Goal: Check status: Check status

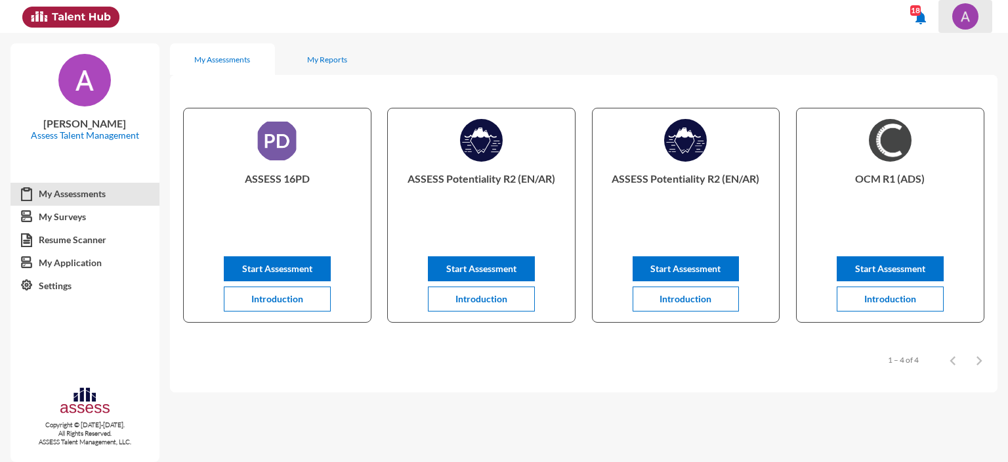
click at [961, 24] on img at bounding box center [966, 16] width 26 height 26
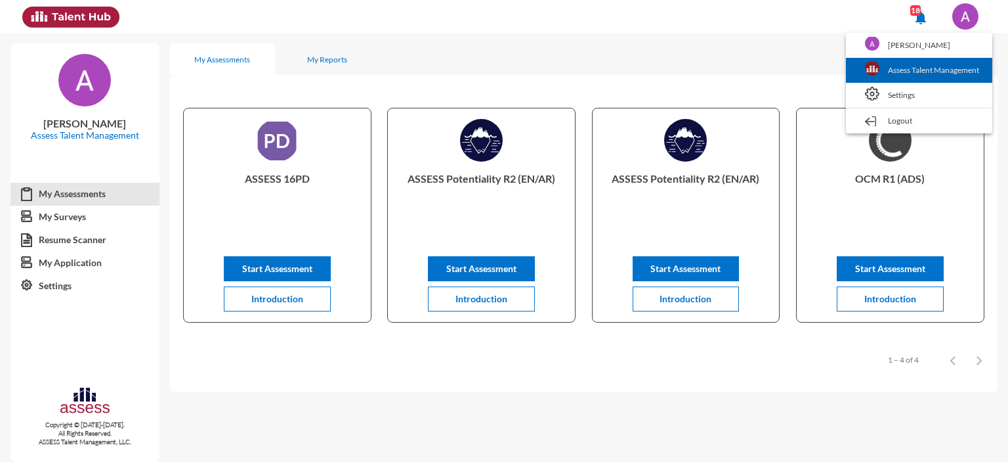
click at [914, 68] on link "Assess Talent Management" at bounding box center [919, 70] width 133 height 25
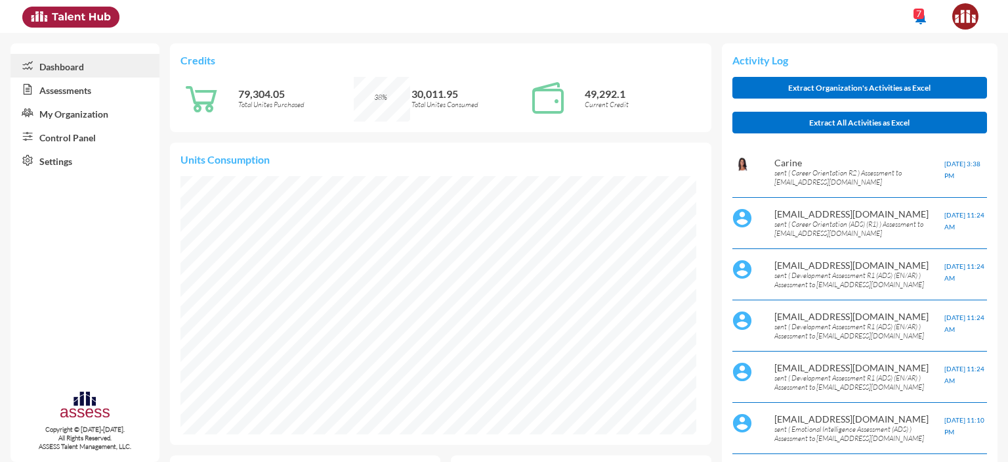
click at [85, 137] on link "Control Panel" at bounding box center [85, 137] width 149 height 24
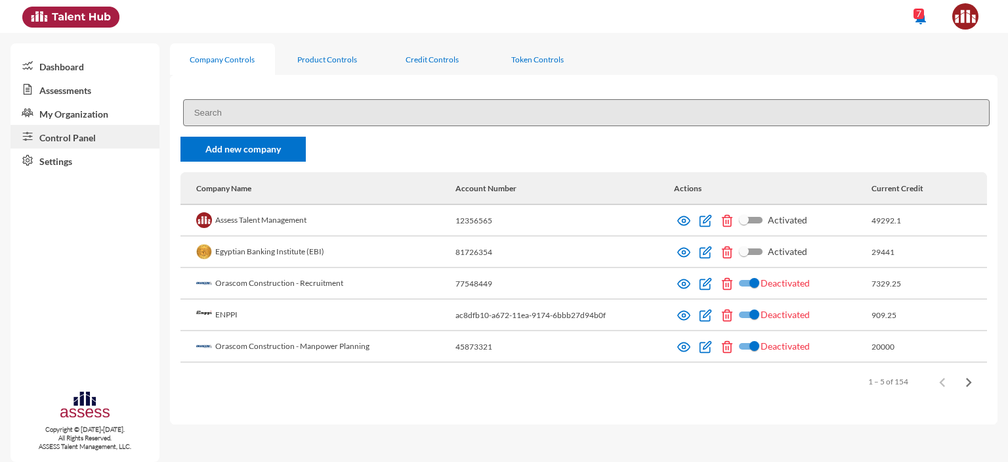
click at [247, 113] on input at bounding box center [586, 112] width 807 height 27
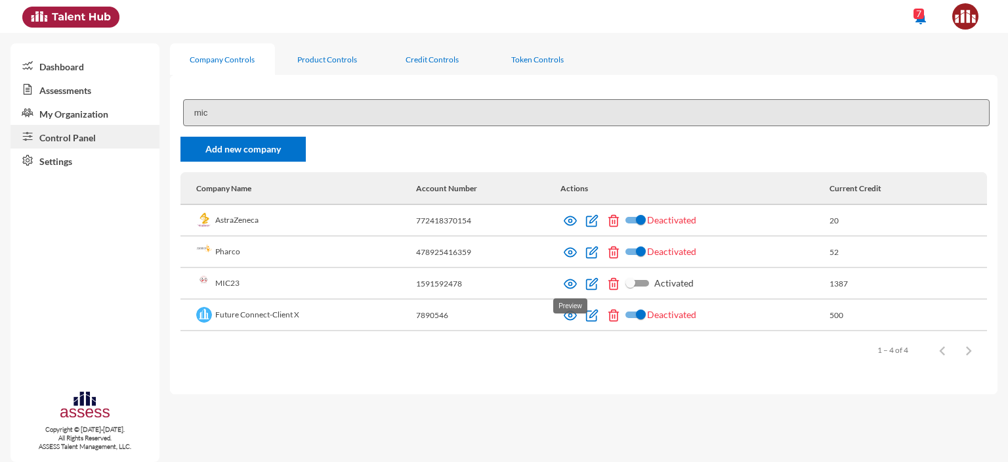
type input "mic"
click at [568, 286] on img at bounding box center [570, 283] width 13 height 13
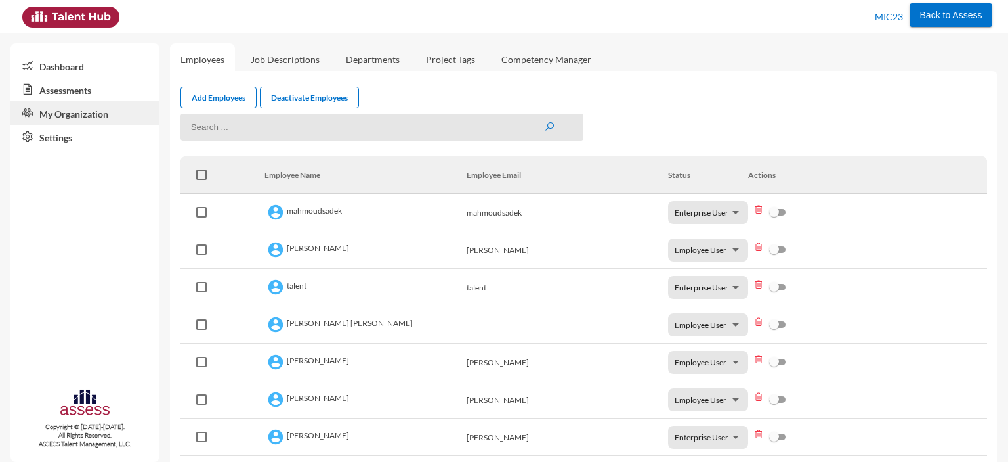
click at [64, 87] on link "Assessments" at bounding box center [85, 89] width 149 height 24
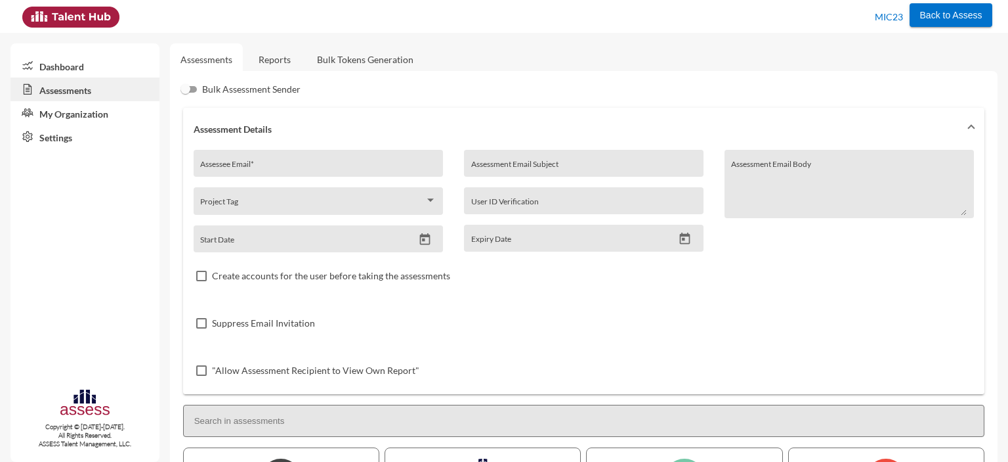
click at [274, 60] on link "Reports" at bounding box center [274, 59] width 53 height 32
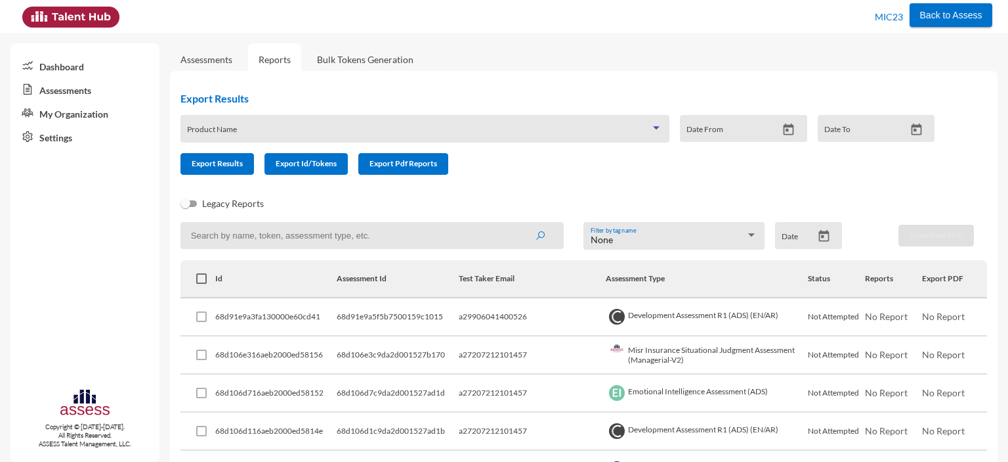
click at [291, 130] on span at bounding box center [419, 133] width 464 height 11
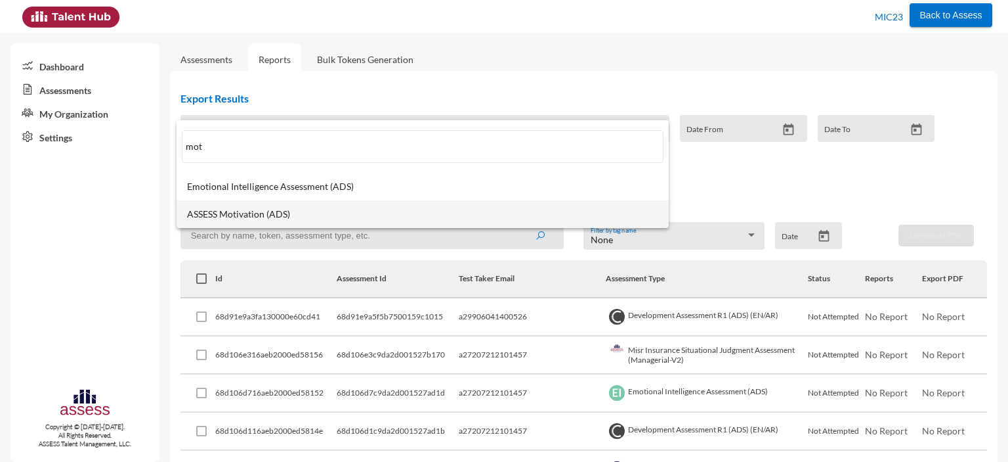
type input "mot"
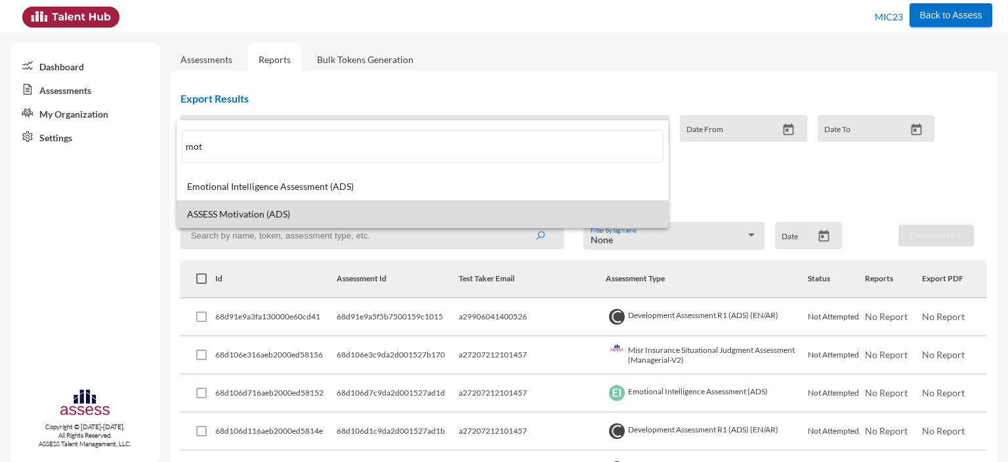
click at [270, 217] on span "ASSESS Motivation (ADS)" at bounding box center [422, 214] width 471 height 11
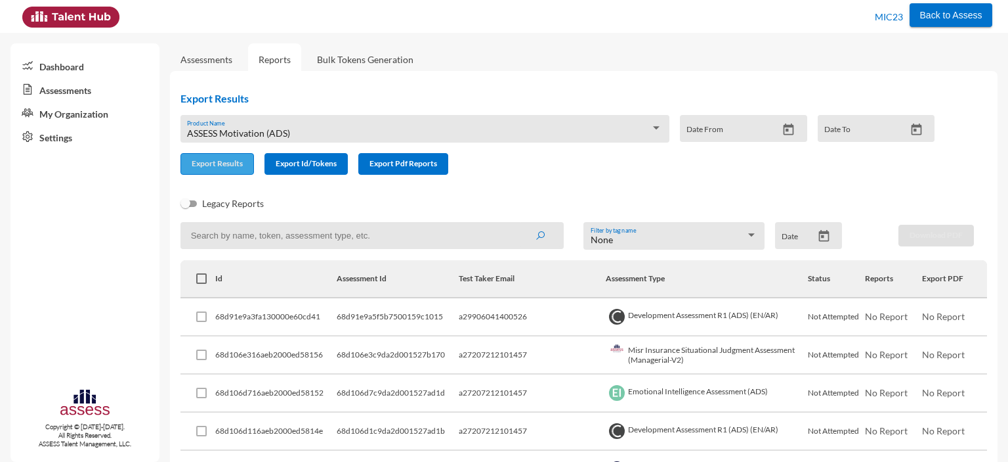
click at [221, 168] on span "Export Results" at bounding box center [217, 163] width 51 height 10
click at [318, 129] on div "ASSESS Motivation (ADS)" at bounding box center [419, 133] width 464 height 11
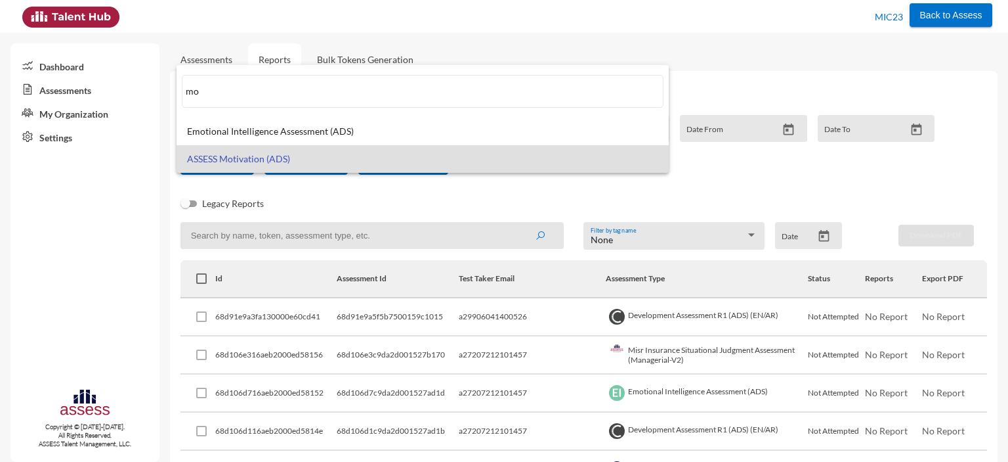
type input "m"
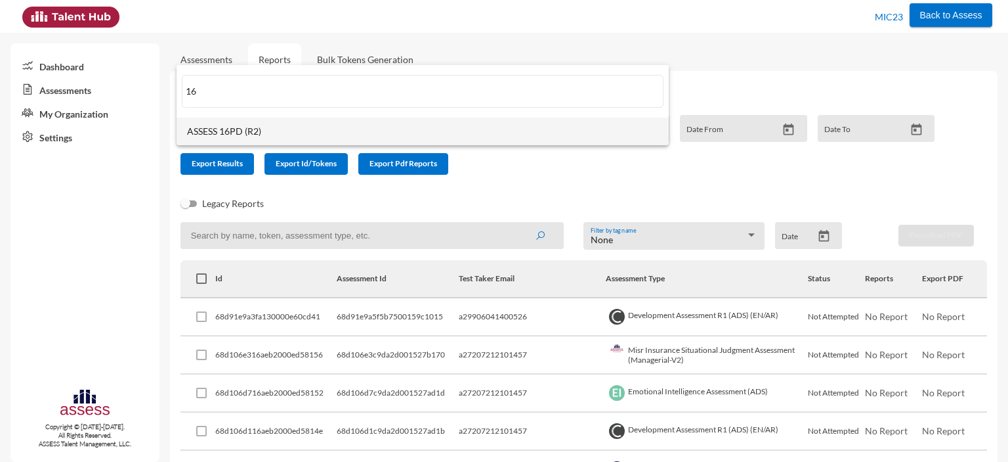
type input "16"
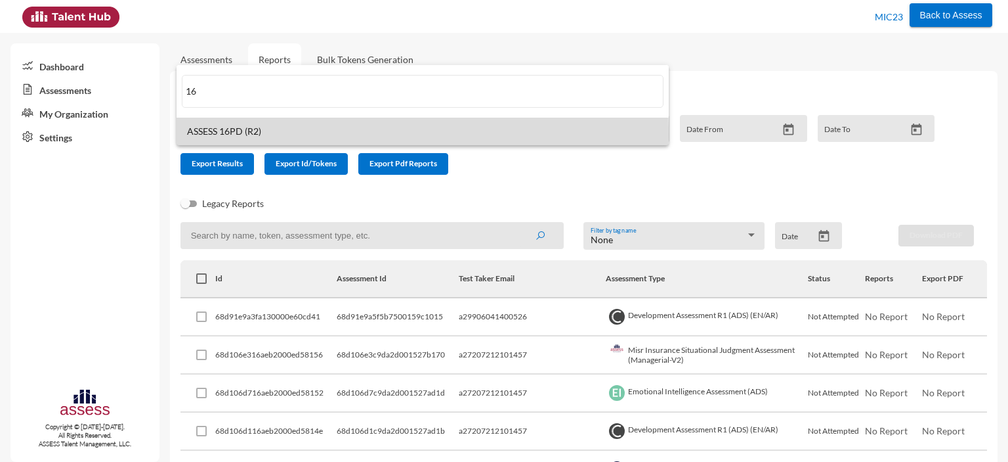
click at [292, 135] on span "ASSESS 16PD (R2)" at bounding box center [422, 131] width 471 height 11
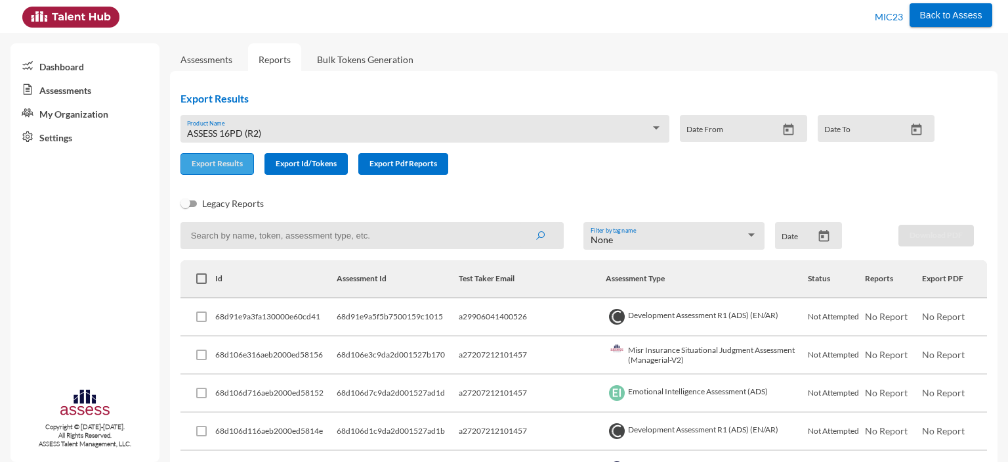
click at [222, 160] on span "Export Results" at bounding box center [217, 163] width 51 height 10
click at [339, 237] on input at bounding box center [372, 235] width 383 height 27
click at [519, 223] on button "submit" at bounding box center [540, 235] width 42 height 24
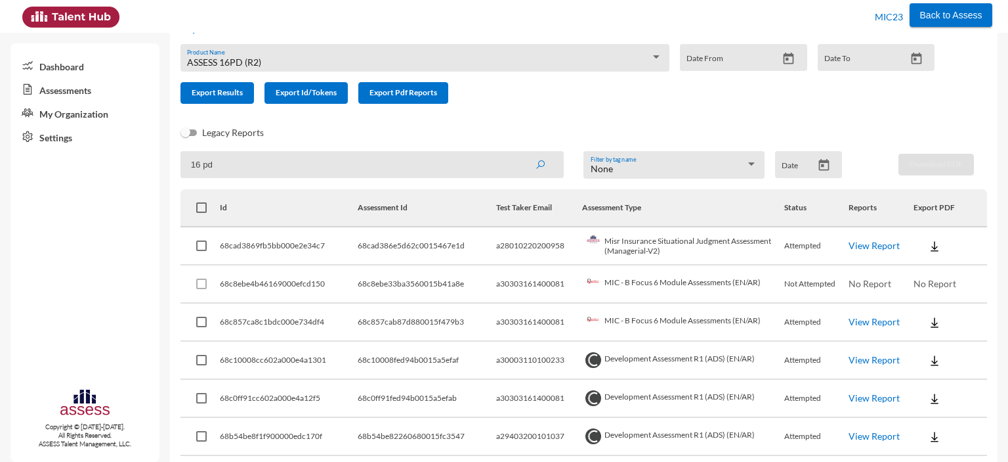
scroll to position [71, 0]
click at [200, 167] on input "16 pd" at bounding box center [372, 164] width 383 height 27
click at [203, 168] on input "16 pd" at bounding box center [372, 164] width 383 height 27
type input "16pd"
click at [519, 152] on button "submit" at bounding box center [540, 164] width 42 height 24
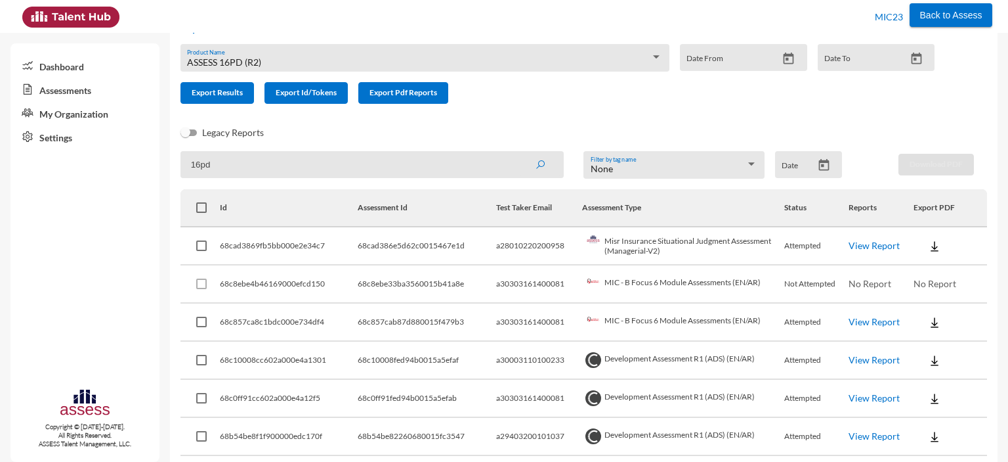
scroll to position [0, 0]
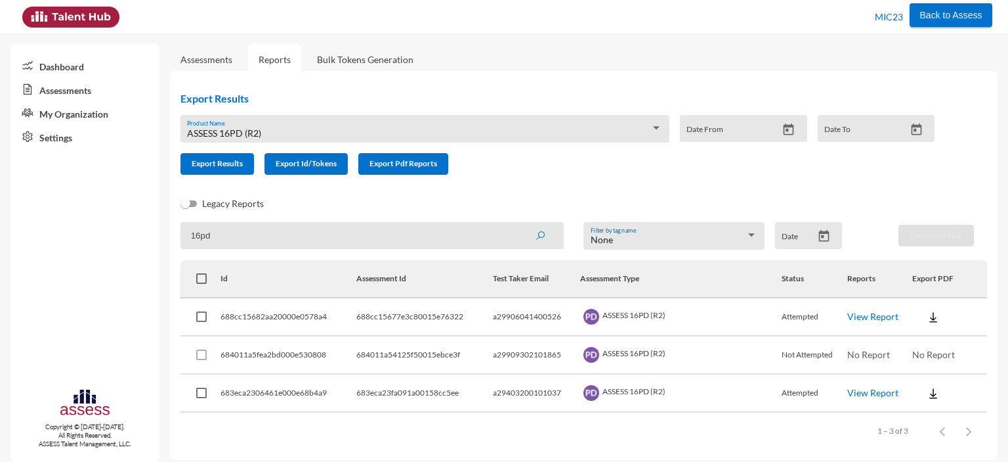
click at [880, 322] on link "View Report" at bounding box center [873, 316] width 51 height 11
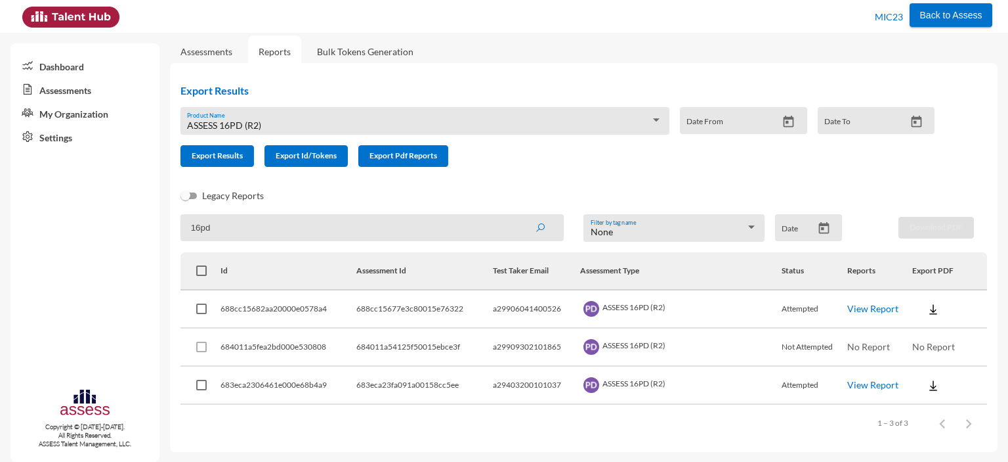
click at [871, 386] on link "View Report" at bounding box center [873, 384] width 51 height 11
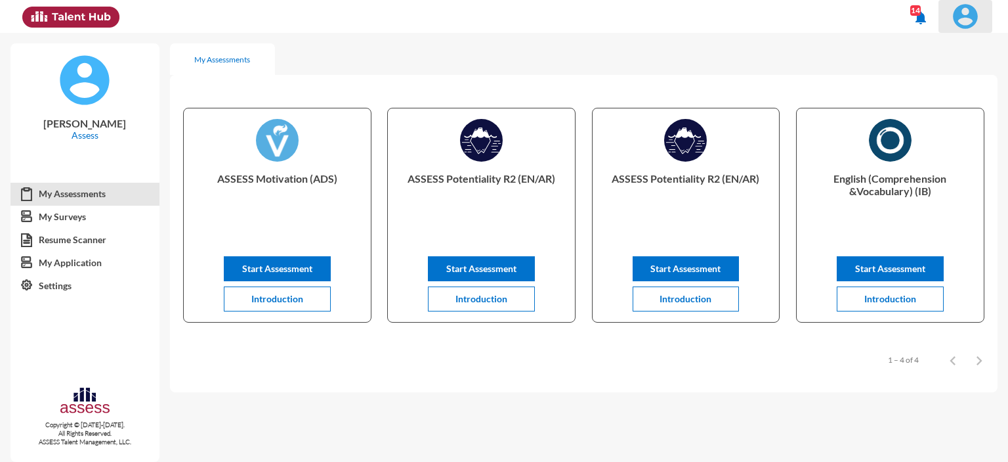
click at [970, 14] on img at bounding box center [966, 16] width 26 height 26
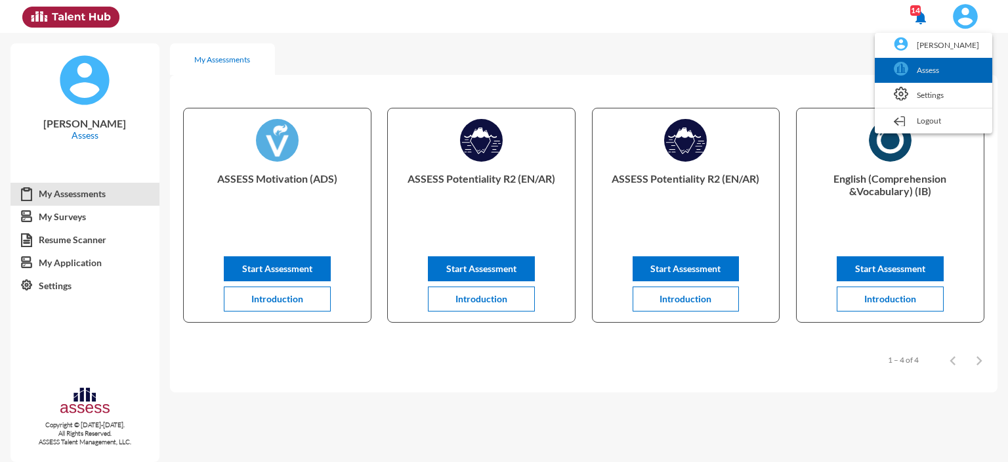
click at [935, 69] on link "Assess" at bounding box center [934, 70] width 104 height 25
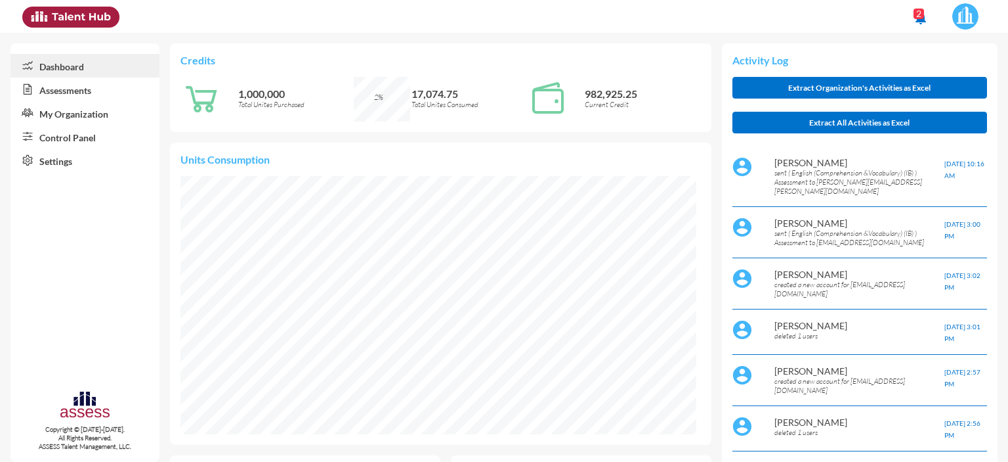
scroll to position [116, 247]
click at [62, 142] on link "Control Panel" at bounding box center [85, 137] width 149 height 24
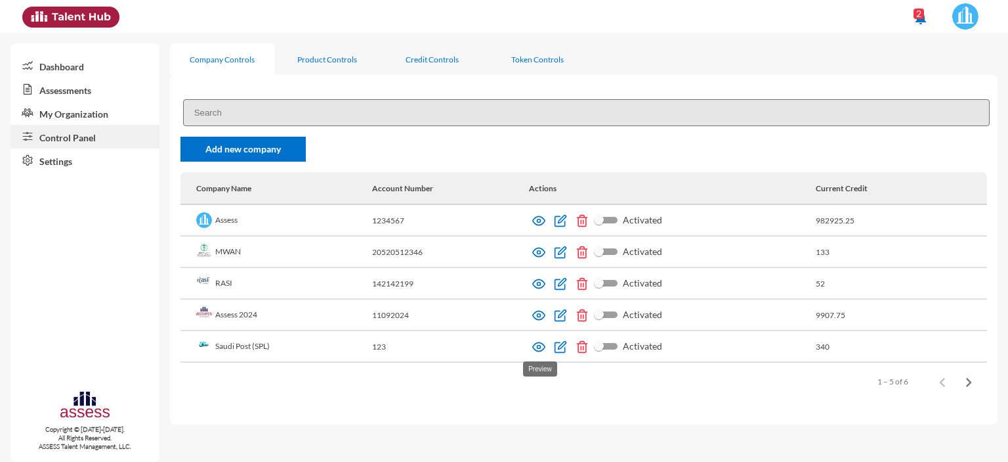
click at [542, 351] on img at bounding box center [538, 346] width 13 height 13
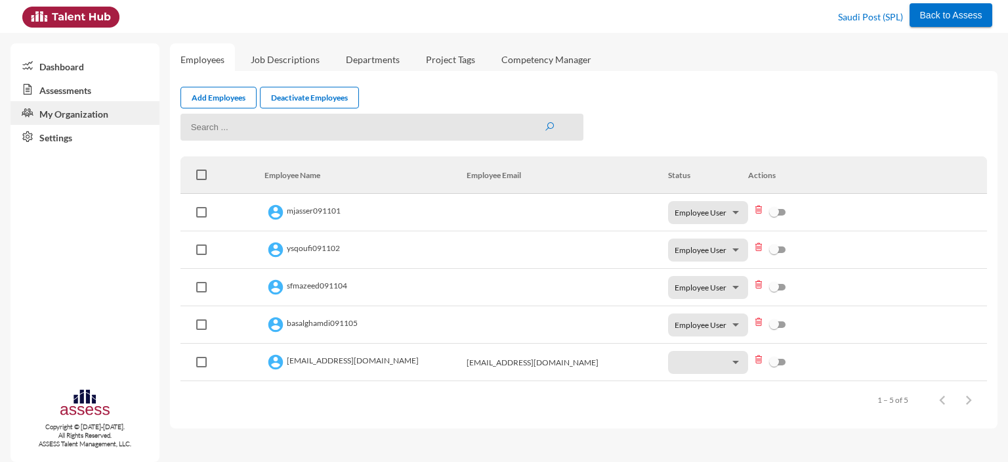
click at [71, 91] on link "Assessments" at bounding box center [85, 89] width 149 height 24
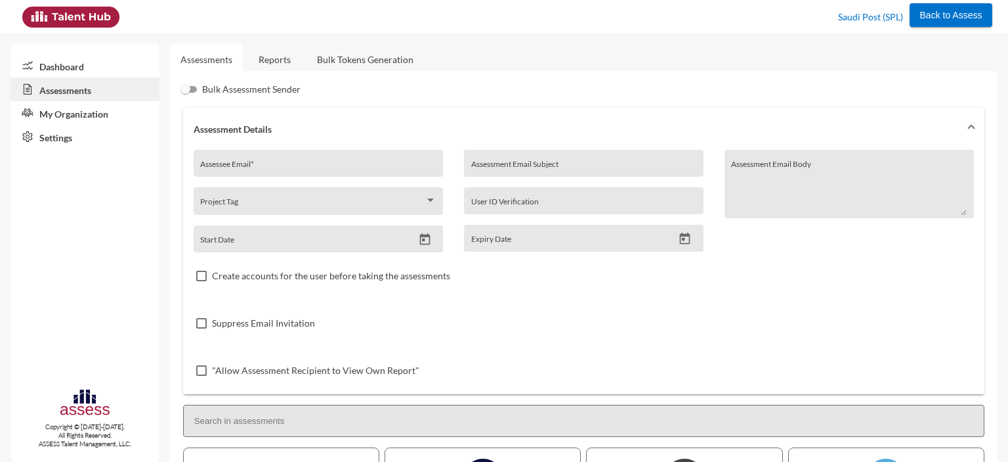
click at [264, 62] on link "Reports" at bounding box center [274, 59] width 53 height 32
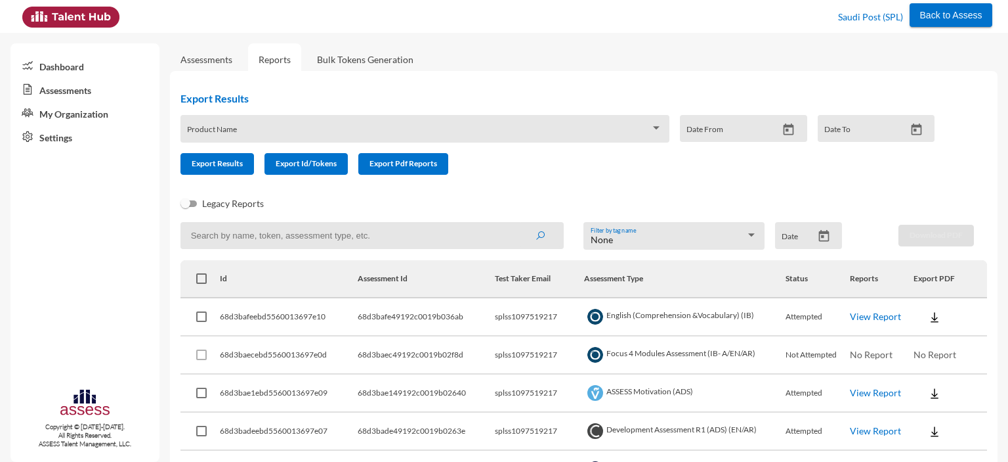
click at [355, 238] on input at bounding box center [372, 235] width 383 height 27
paste input "SPLSS1097519217"
click at [213, 236] on input "SPLSS1097519217" at bounding box center [372, 235] width 383 height 27
type input "SPLSS1097519217"
click at [519, 223] on button "submit" at bounding box center [540, 235] width 42 height 24
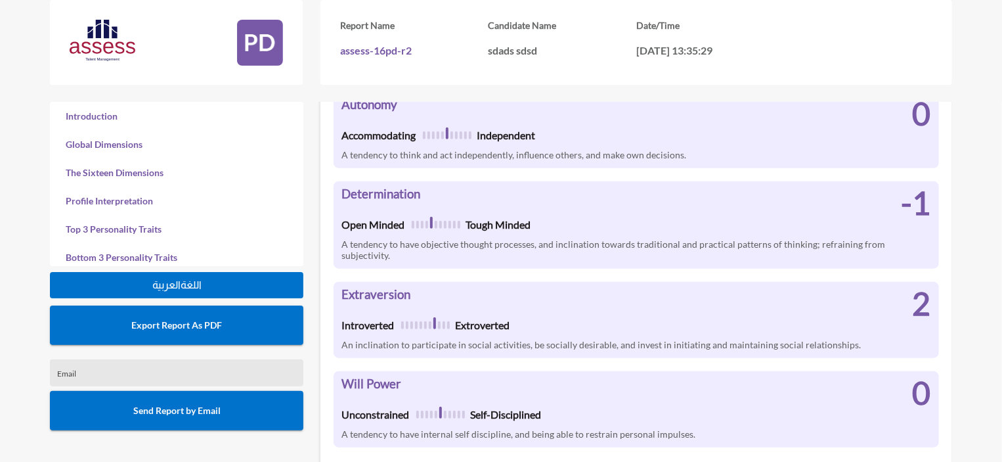
scroll to position [492, 0]
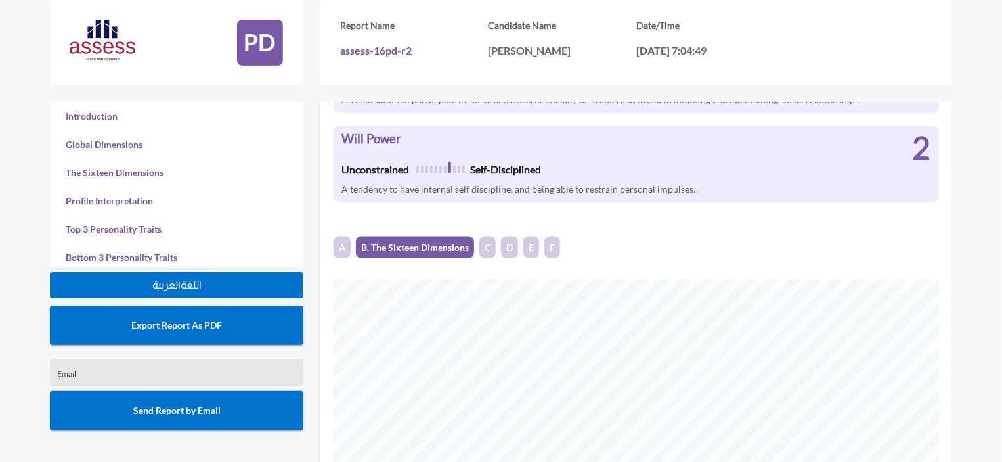
scroll to position [735, 0]
